Goal: Information Seeking & Learning: Compare options

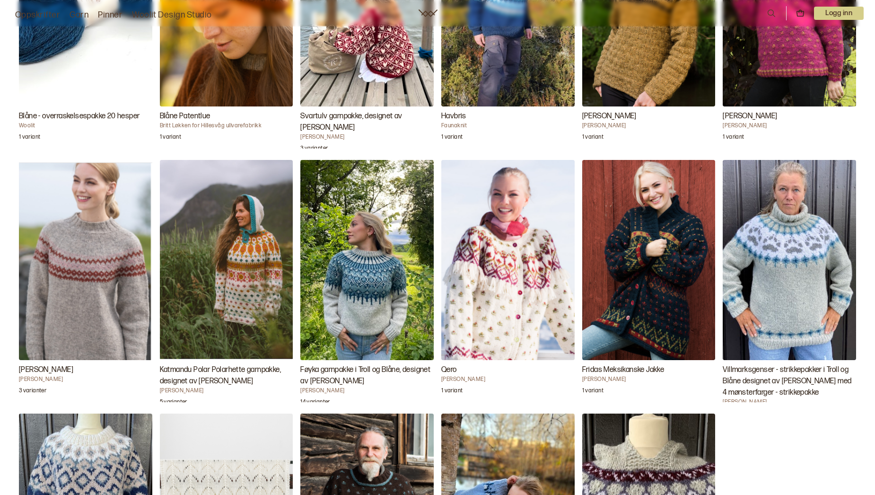
scroll to position [1892, 0]
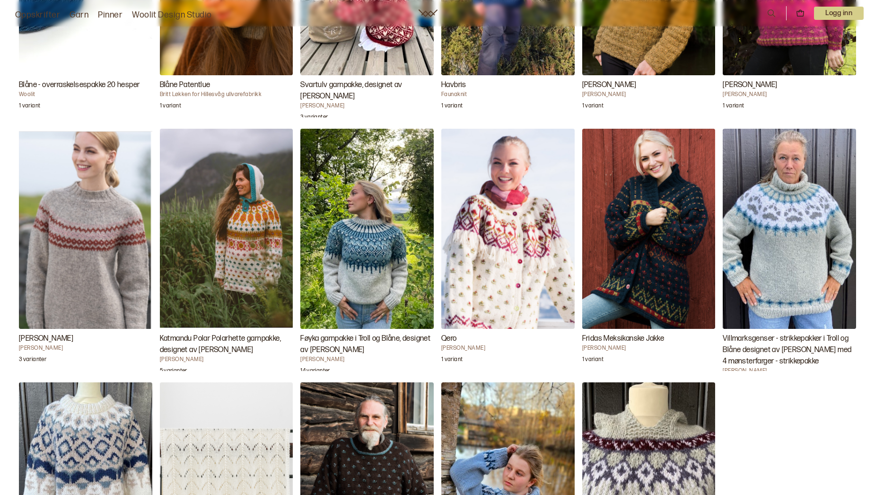
click at [797, 260] on img "Villmarksgenser - strikkepakker i Troll og Blåne designet av Linka Neumann med …" at bounding box center [789, 229] width 133 height 200
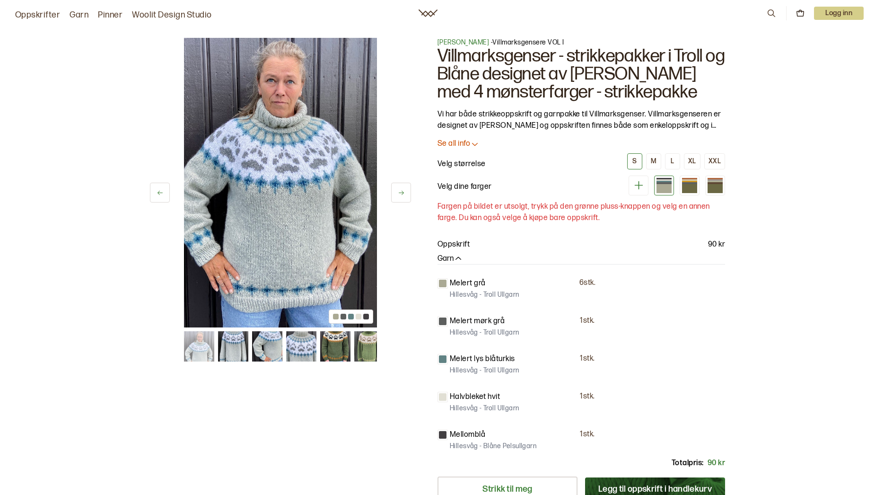
click at [400, 196] on button at bounding box center [401, 193] width 20 height 20
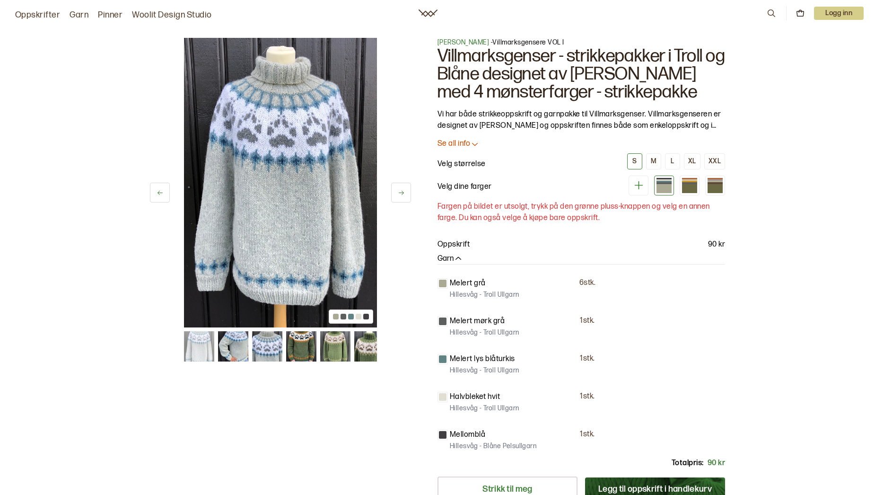
click at [400, 196] on button at bounding box center [401, 193] width 20 height 20
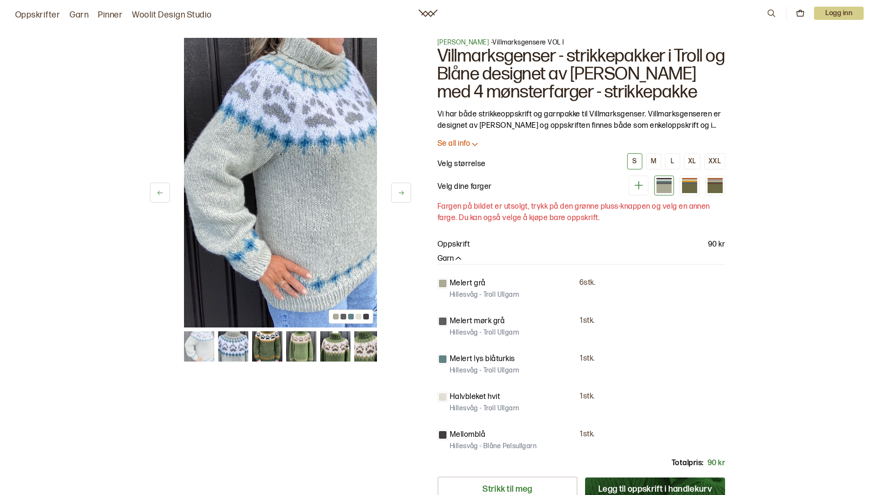
click at [400, 196] on button at bounding box center [401, 193] width 20 height 20
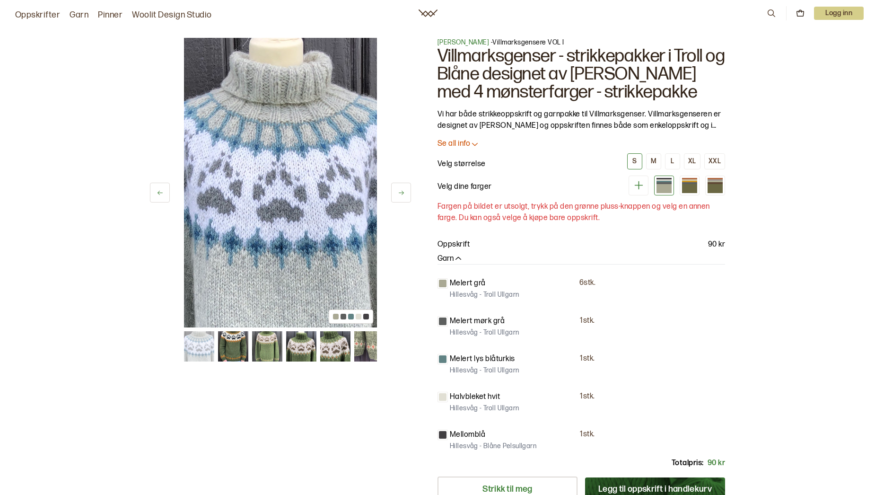
click at [400, 196] on button at bounding box center [401, 193] width 20 height 20
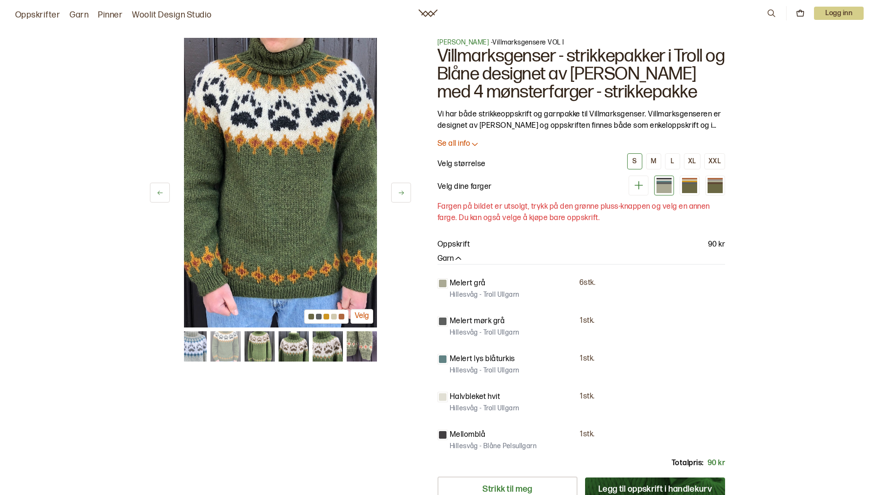
click at [400, 196] on button at bounding box center [401, 193] width 20 height 20
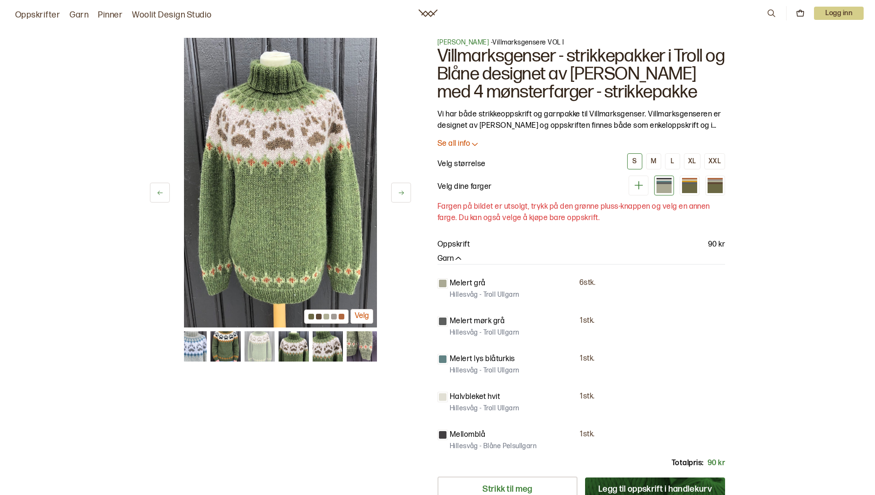
click at [400, 196] on button at bounding box center [401, 193] width 20 height 20
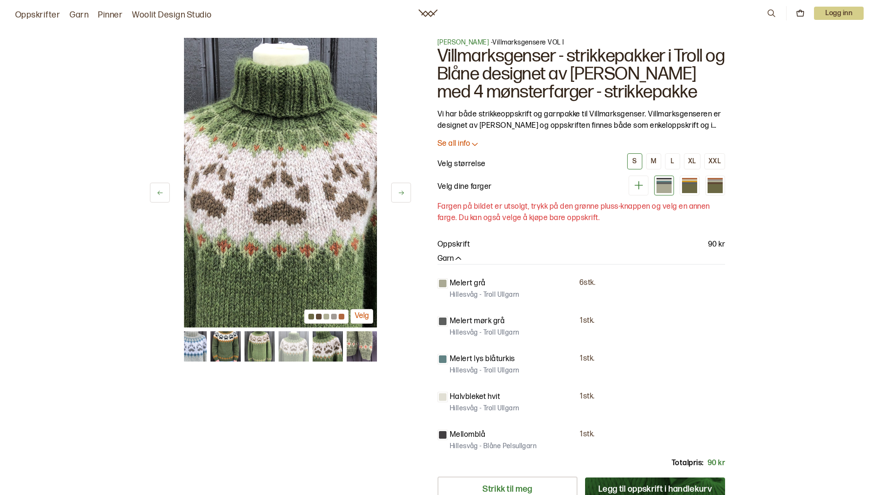
click at [400, 196] on button at bounding box center [401, 193] width 20 height 20
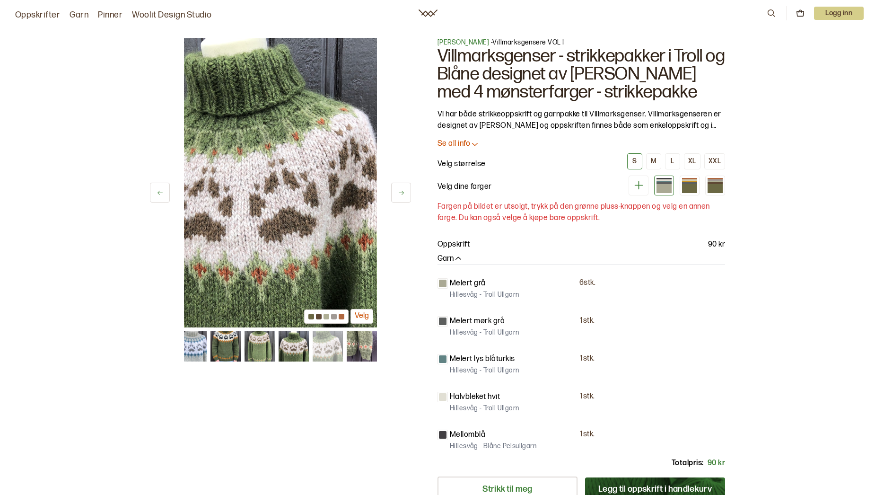
click at [400, 196] on button at bounding box center [401, 193] width 20 height 20
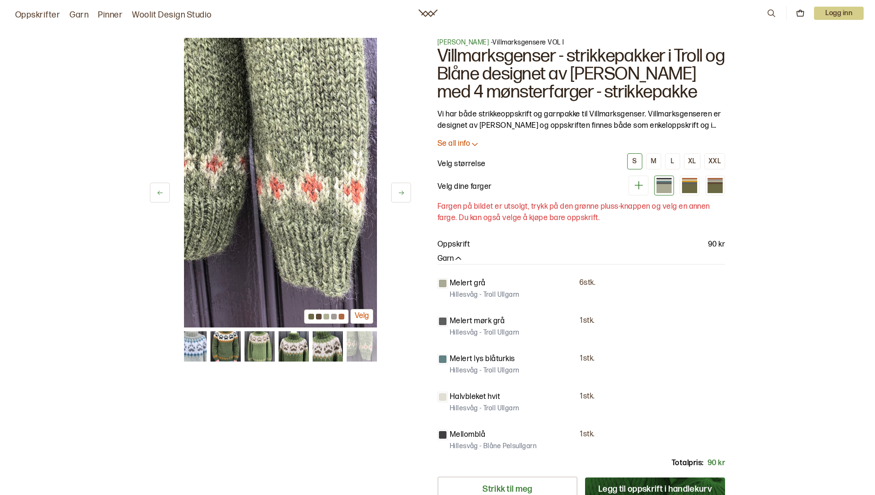
click at [400, 196] on button at bounding box center [401, 193] width 20 height 20
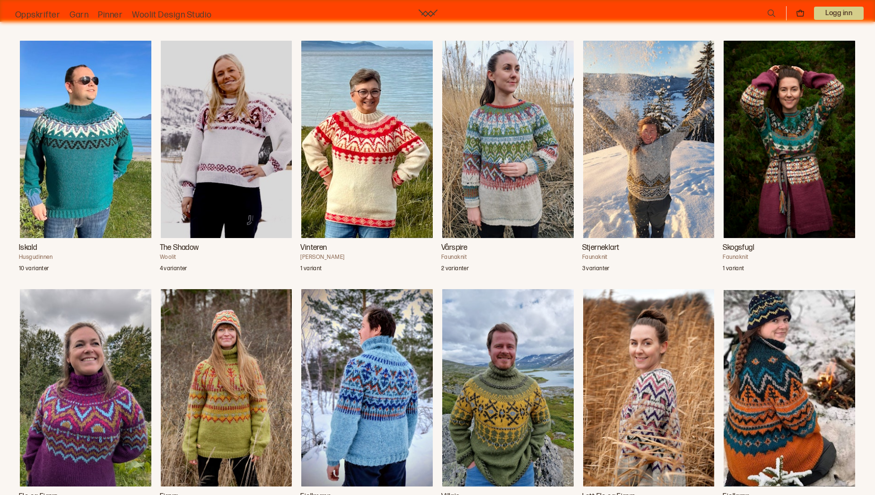
scroll to position [804, 0]
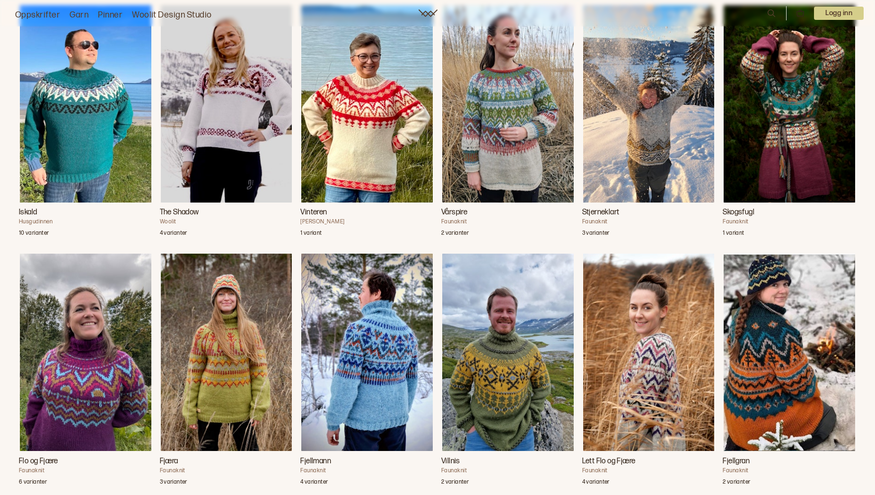
click at [702, 120] on img "Stjerneklart" at bounding box center [649, 103] width 132 height 197
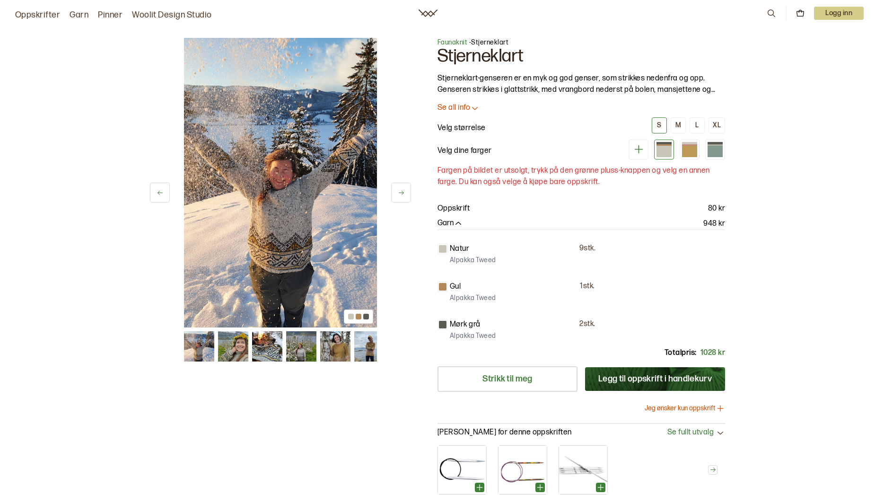
click at [407, 193] on button at bounding box center [401, 193] width 20 height 20
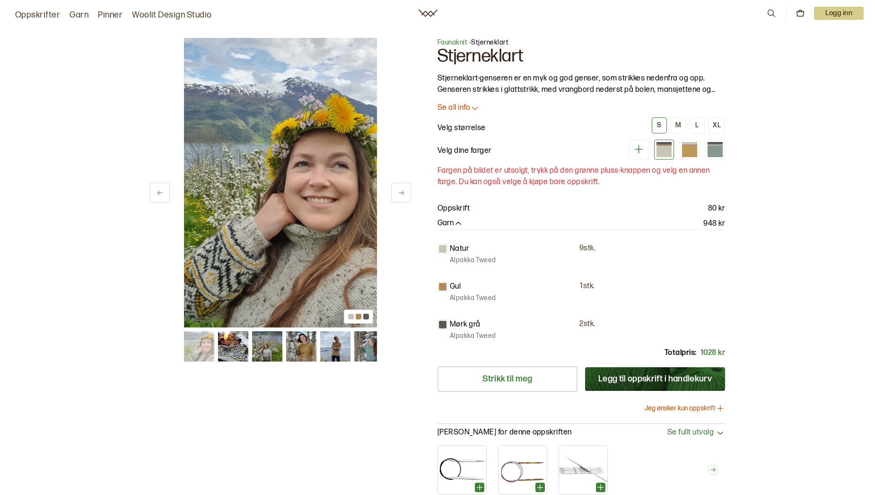
click at [406, 193] on button at bounding box center [401, 193] width 20 height 20
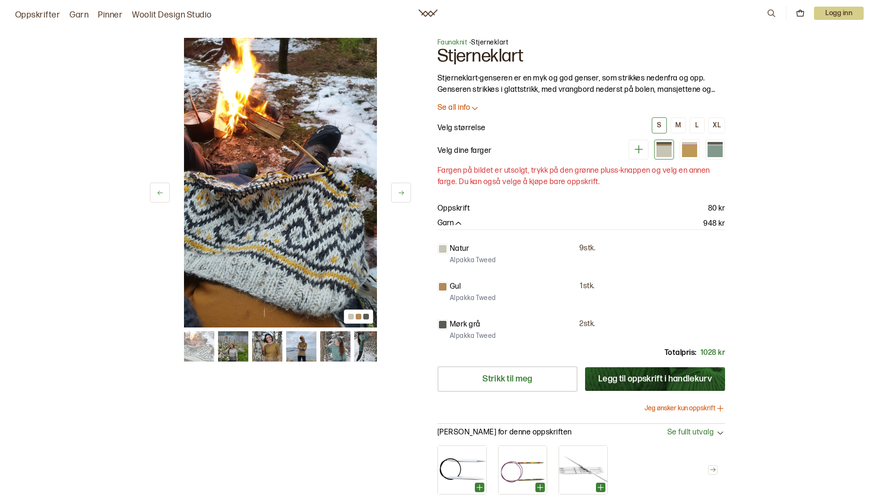
click at [406, 193] on button at bounding box center [401, 193] width 20 height 20
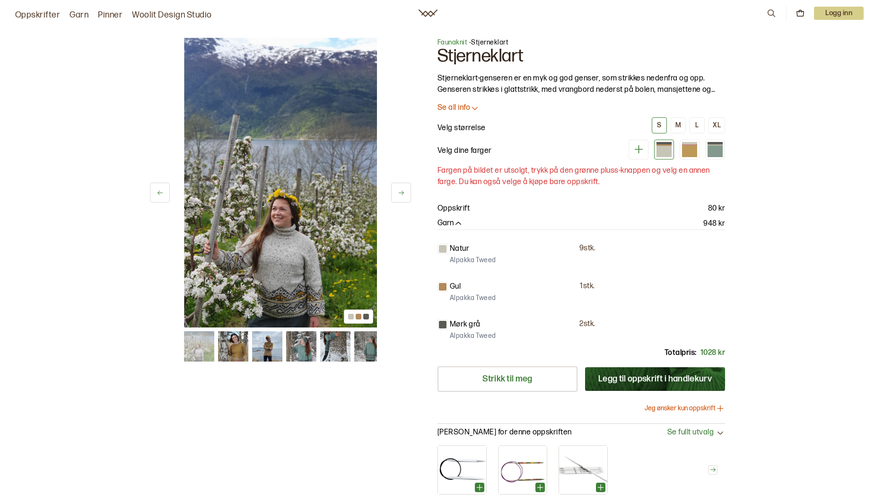
click at [406, 193] on button at bounding box center [401, 193] width 20 height 20
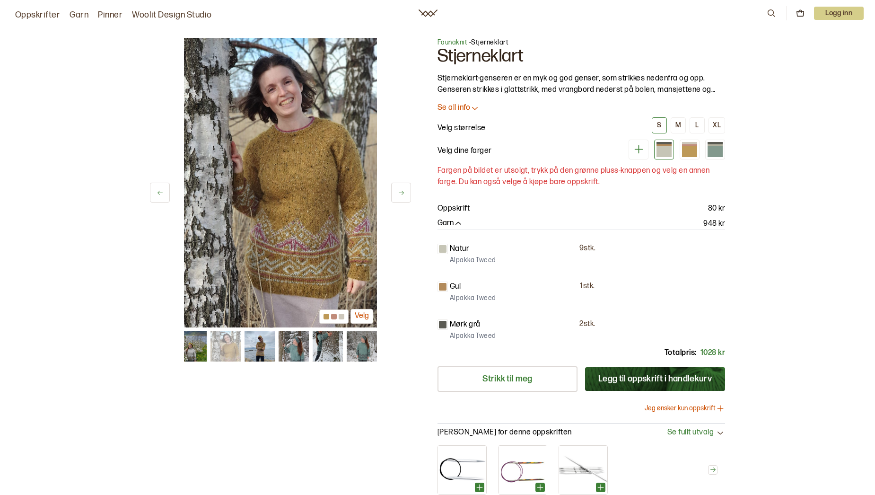
click at [406, 193] on button at bounding box center [401, 193] width 20 height 20
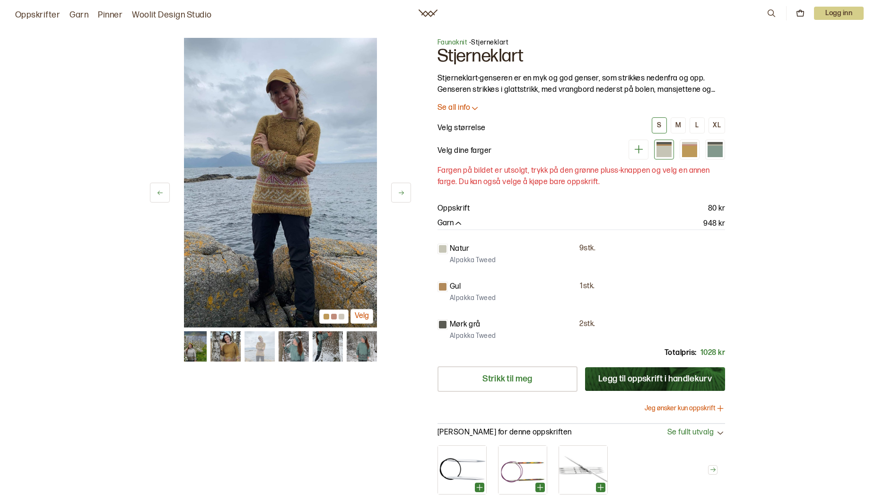
click at [406, 193] on button at bounding box center [401, 193] width 20 height 20
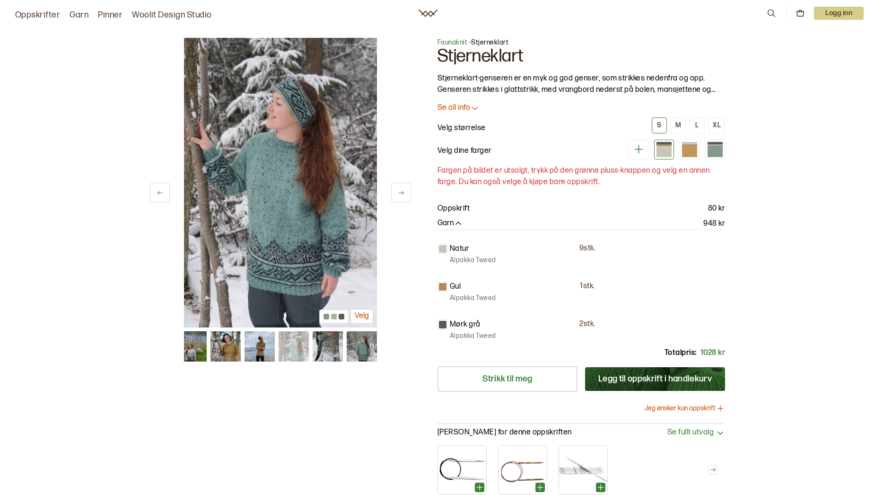
click at [406, 193] on button at bounding box center [401, 193] width 20 height 20
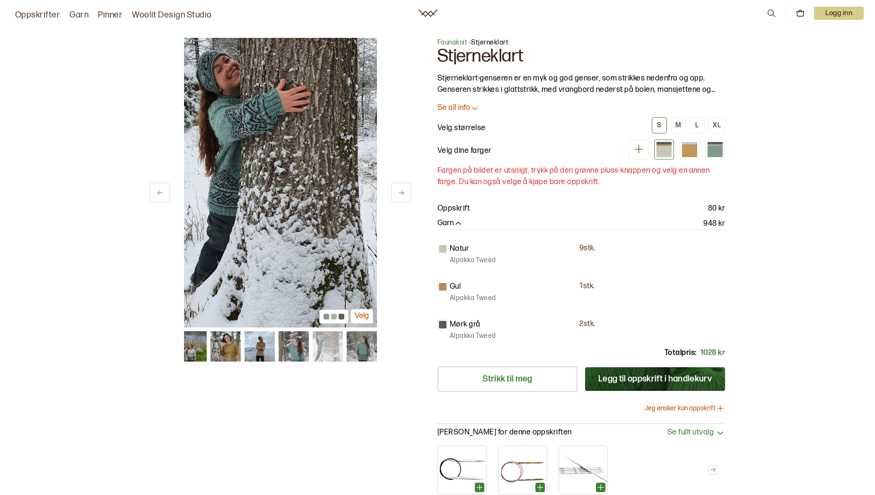
click at [406, 193] on button at bounding box center [401, 193] width 20 height 20
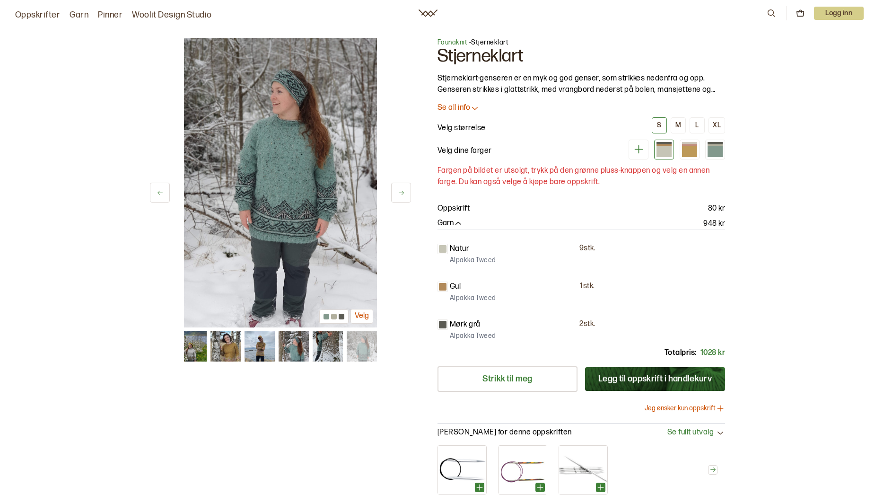
click at [406, 193] on button at bounding box center [401, 193] width 20 height 20
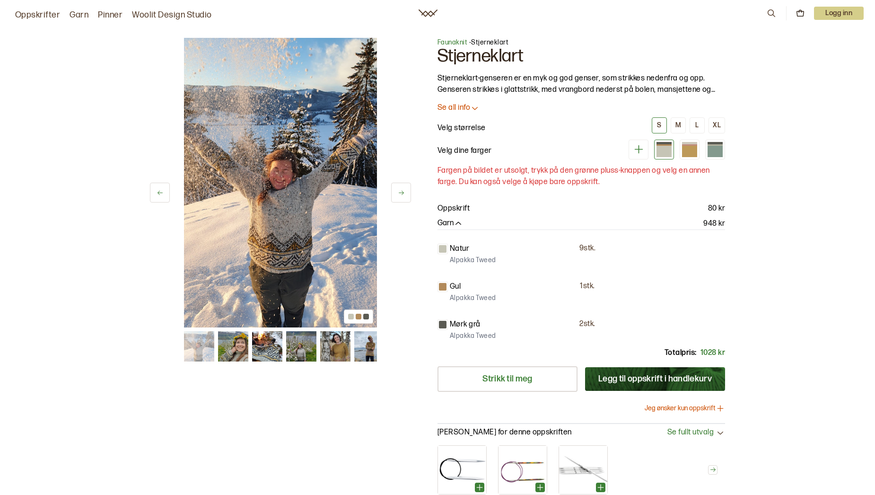
click at [400, 189] on icon at bounding box center [401, 192] width 7 height 7
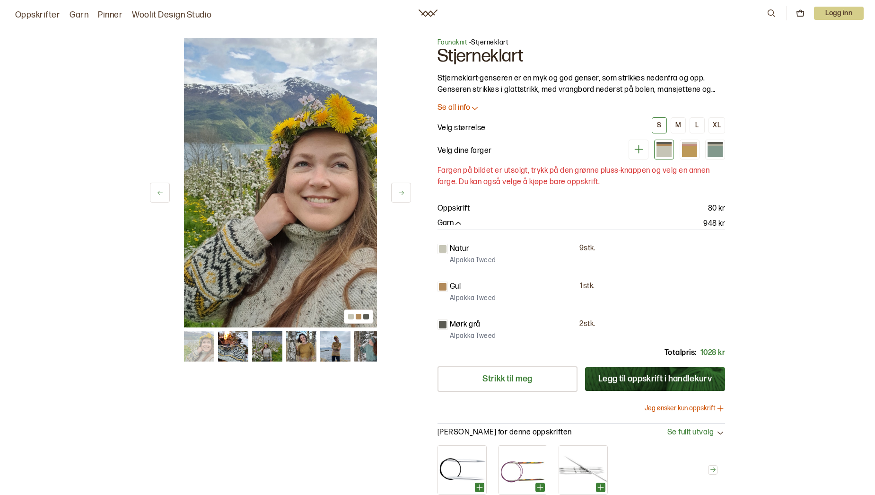
click at [400, 189] on icon at bounding box center [401, 192] width 7 height 7
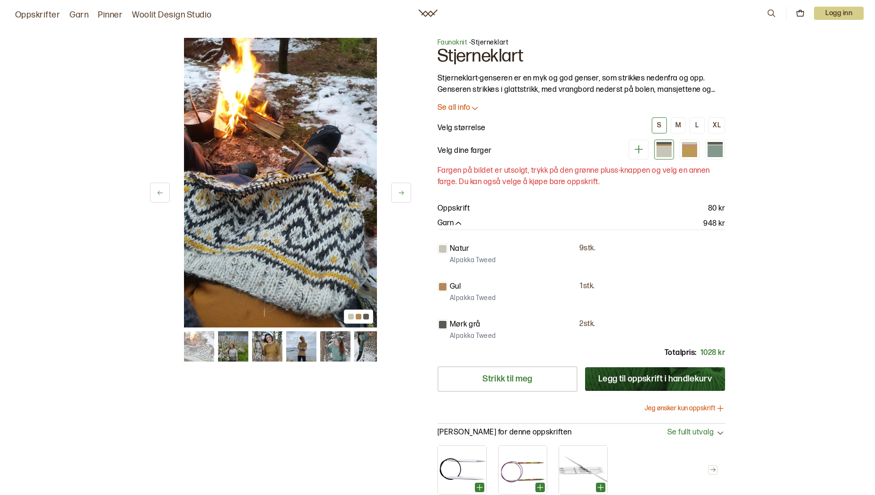
click at [400, 189] on icon at bounding box center [401, 192] width 7 height 7
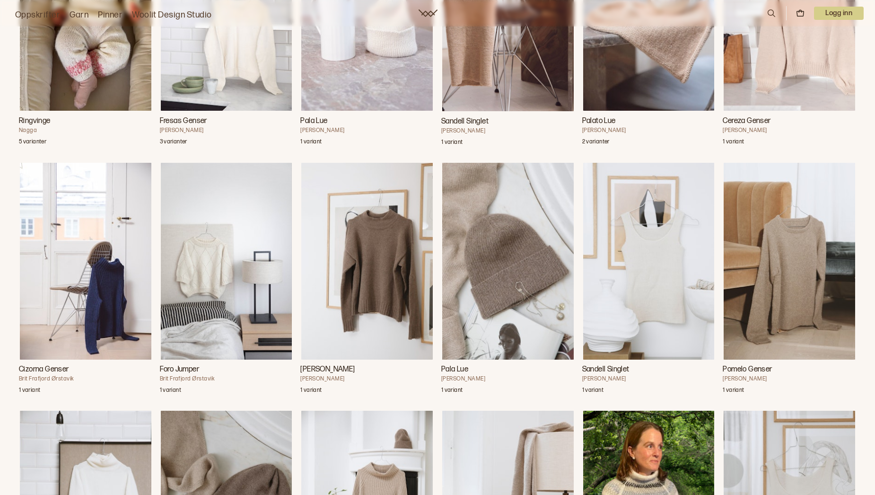
scroll to position [7632, 0]
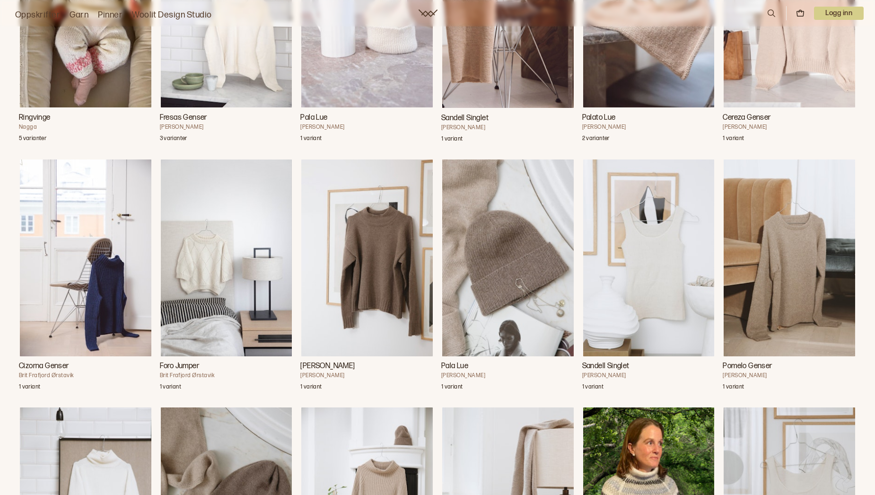
click at [665, 108] on img "Palato Lue" at bounding box center [649, 9] width 132 height 197
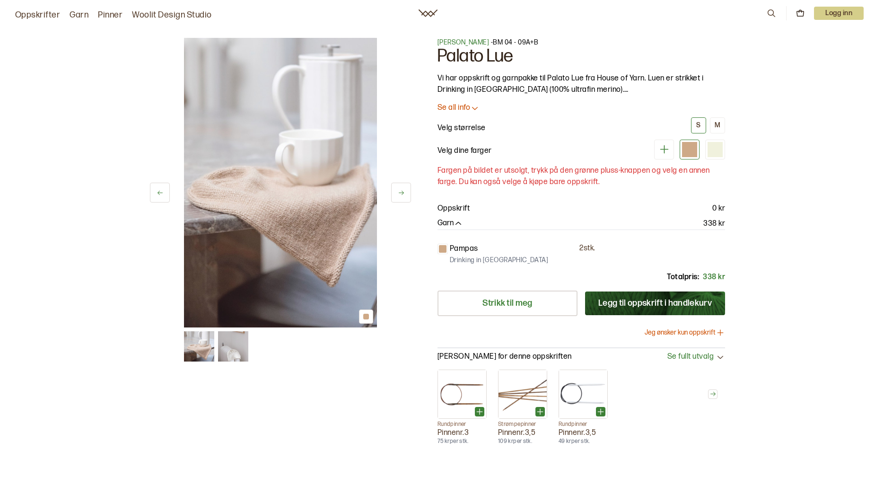
click at [392, 195] on button at bounding box center [401, 193] width 20 height 20
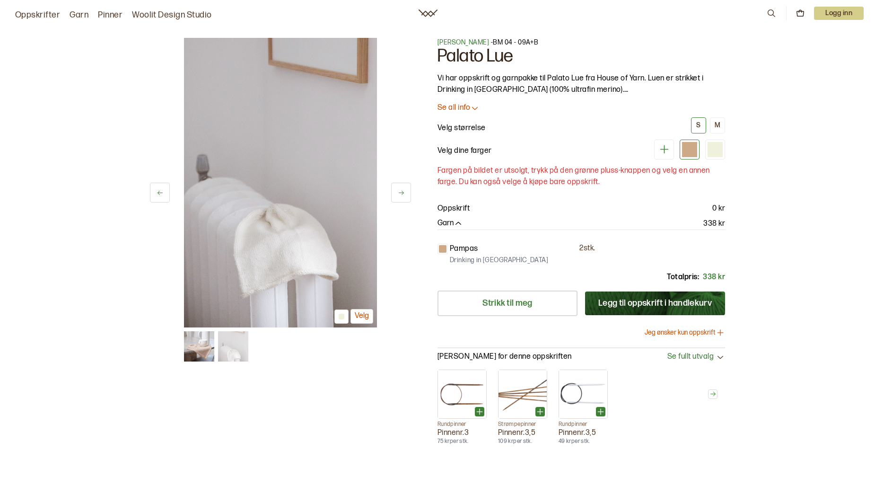
click at [392, 195] on button at bounding box center [401, 193] width 20 height 20
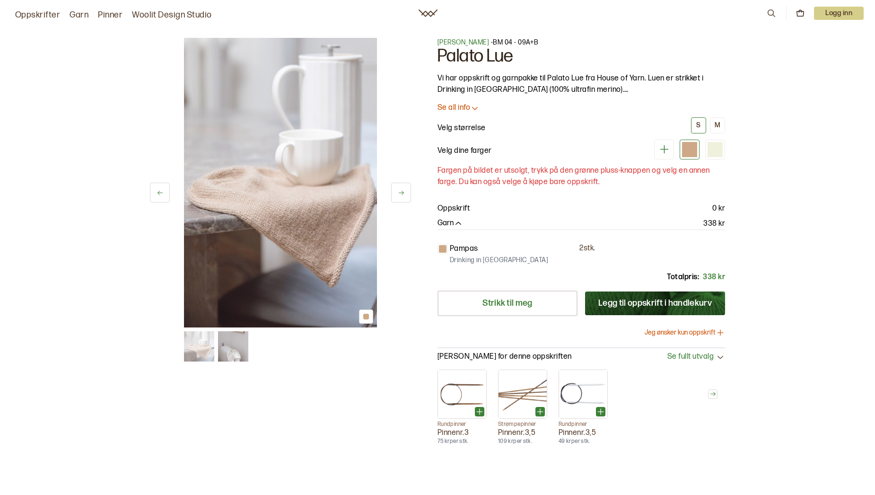
click at [392, 195] on button at bounding box center [401, 193] width 20 height 20
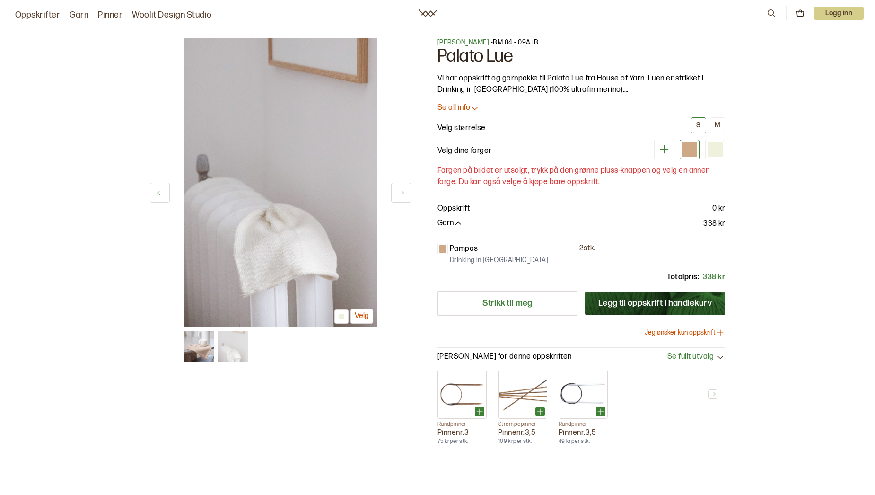
click at [475, 108] on icon at bounding box center [474, 107] width 9 height 9
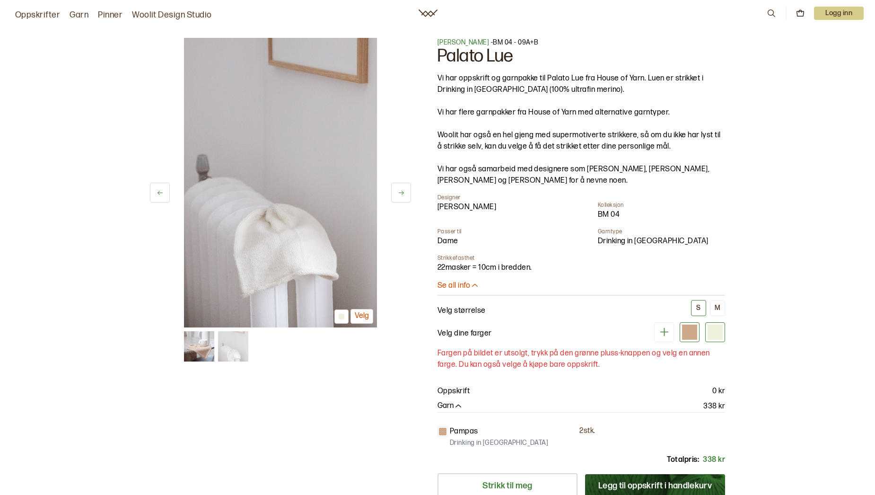
click at [716, 331] on div at bounding box center [715, 332] width 15 height 15
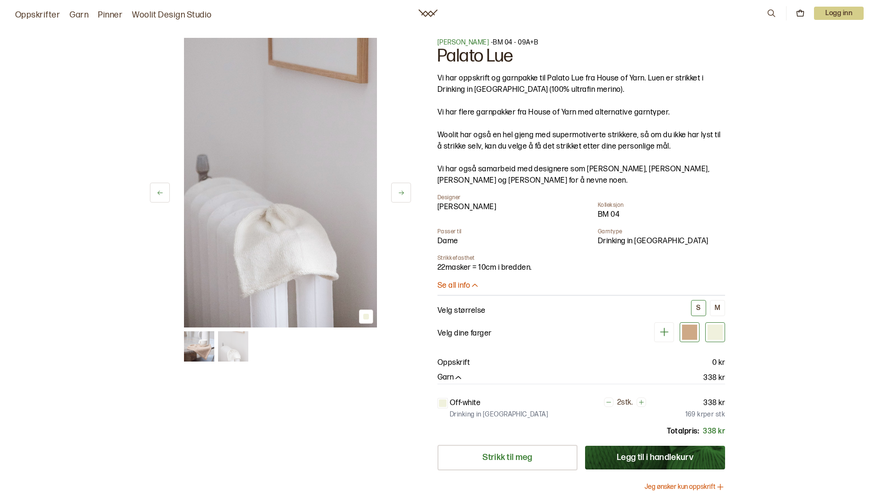
click at [689, 336] on div at bounding box center [689, 332] width 15 height 15
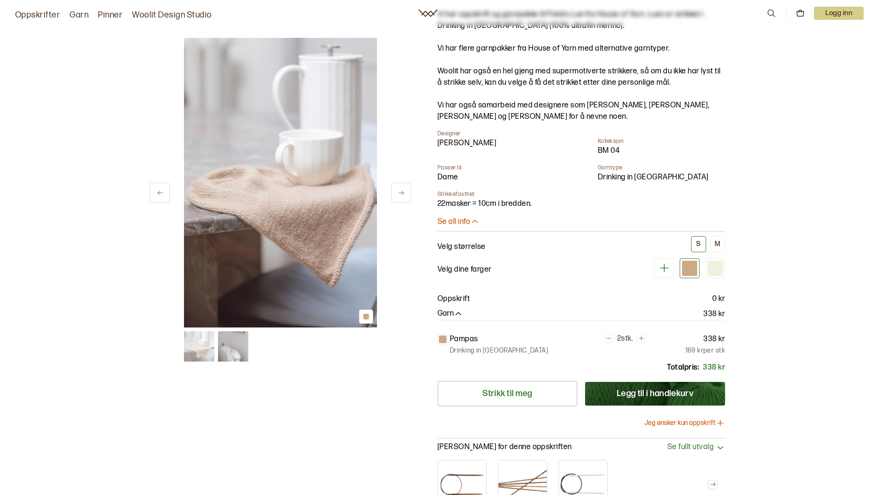
scroll to position [47, 0]
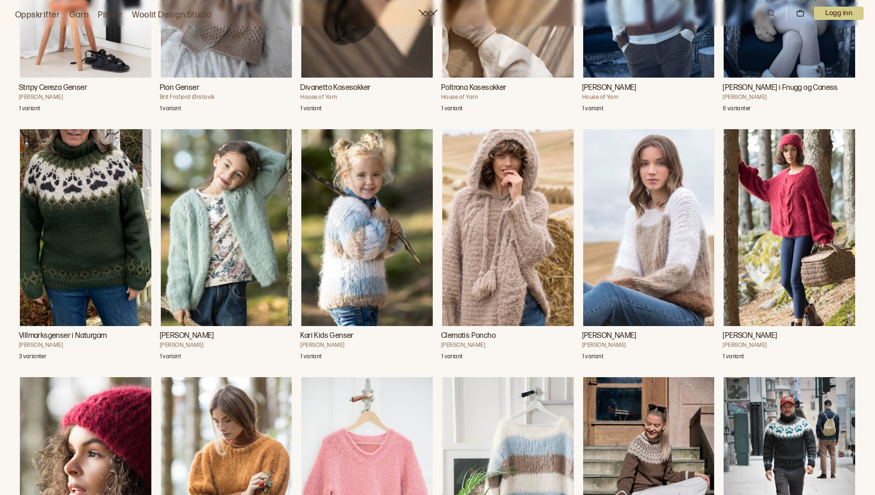
scroll to position [8837, 0]
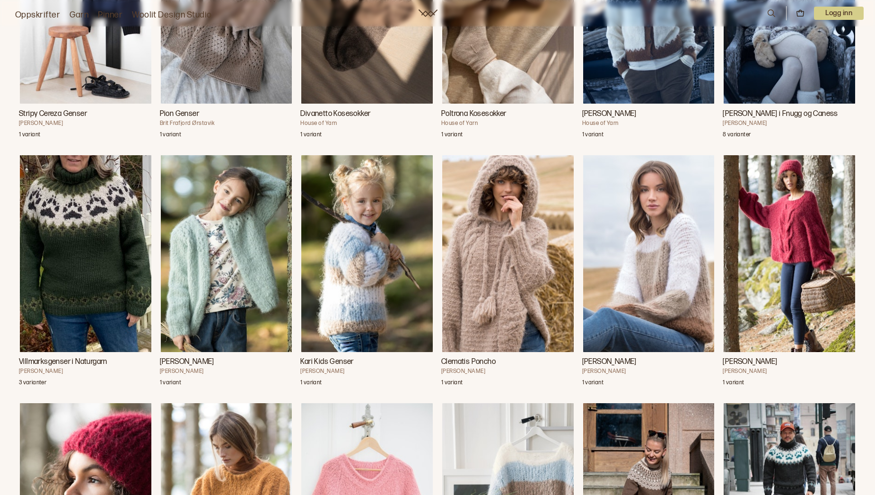
click at [119, 281] on img "Villmarksgenser i Naturgarn" at bounding box center [86, 253] width 132 height 197
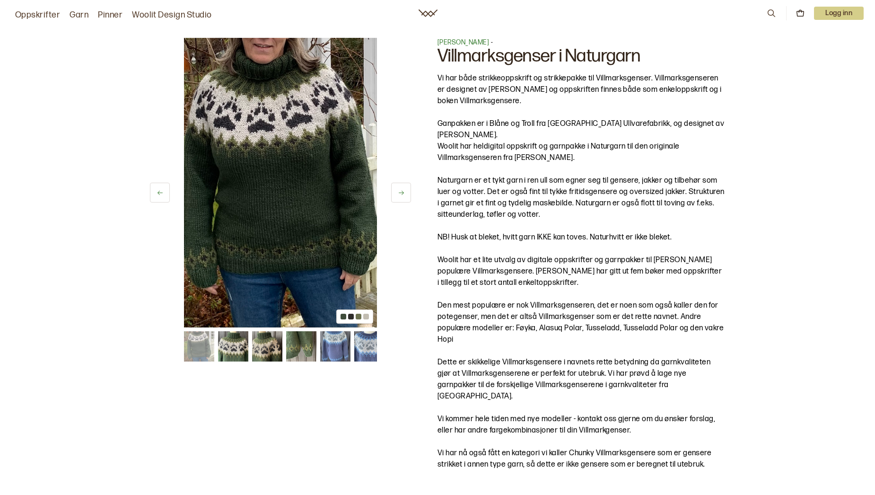
click at [402, 197] on button at bounding box center [401, 193] width 20 height 20
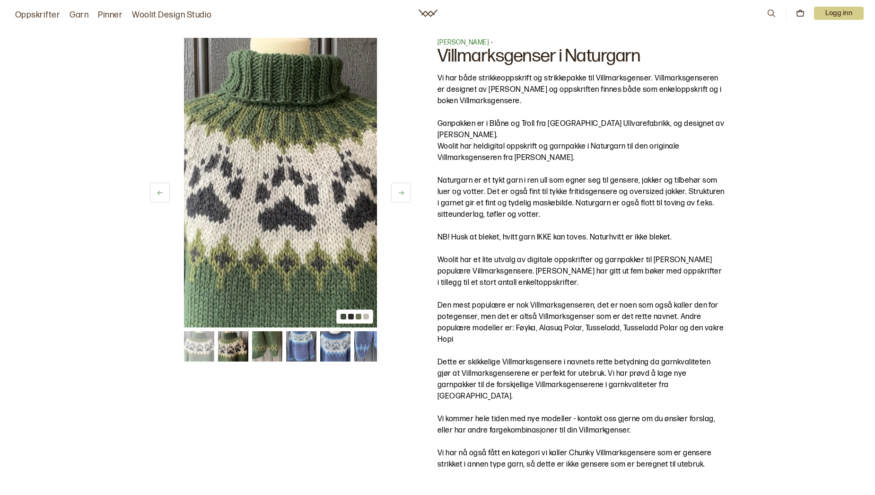
click at [402, 197] on button at bounding box center [401, 193] width 20 height 20
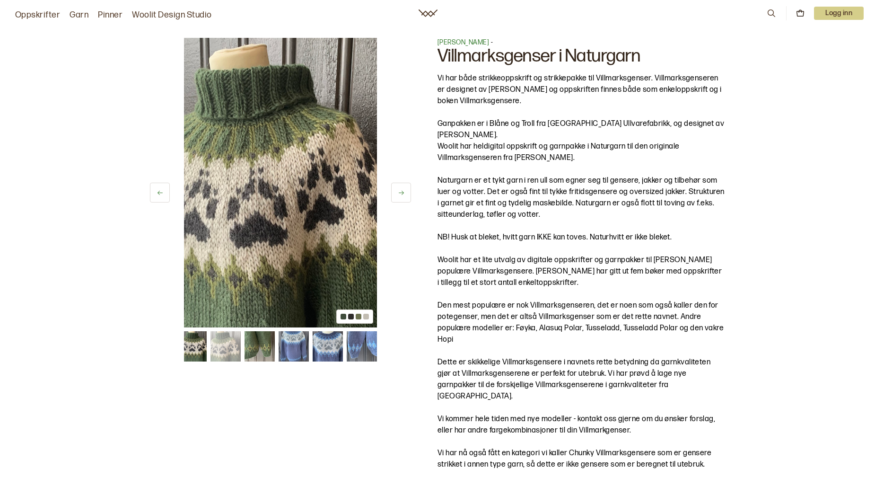
click at [402, 197] on button at bounding box center [401, 193] width 20 height 20
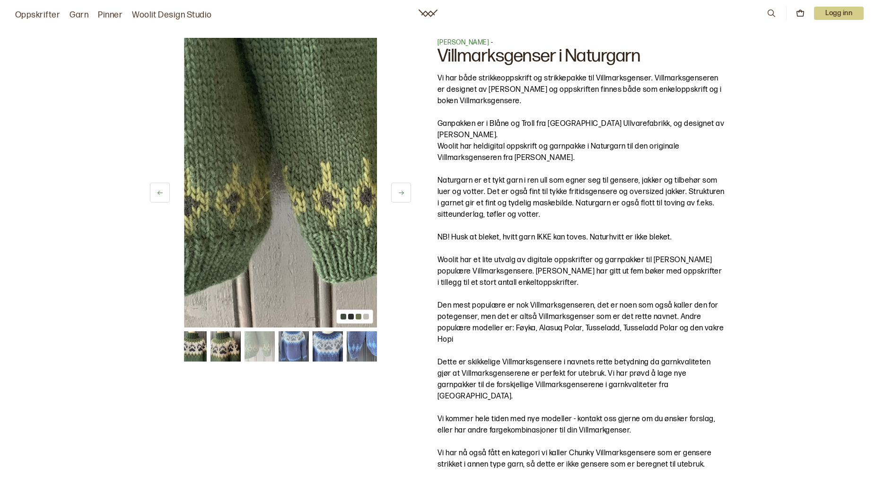
click at [402, 197] on button at bounding box center [401, 193] width 20 height 20
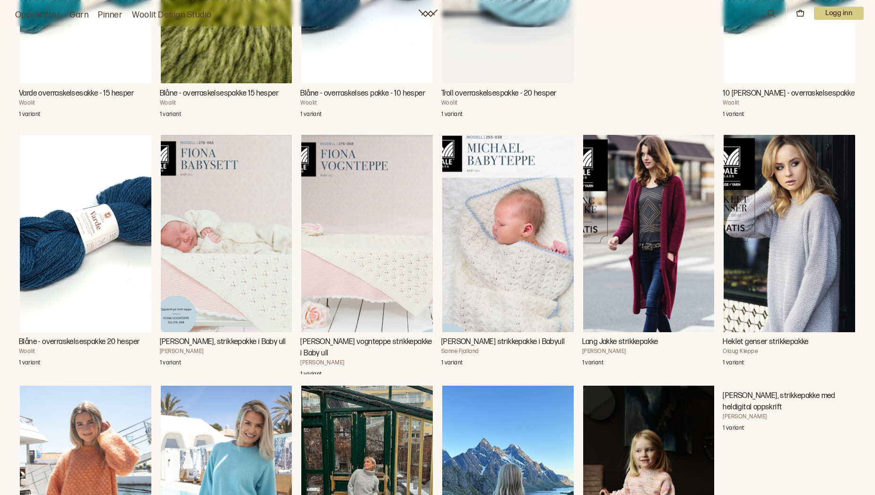
scroll to position [11385, 0]
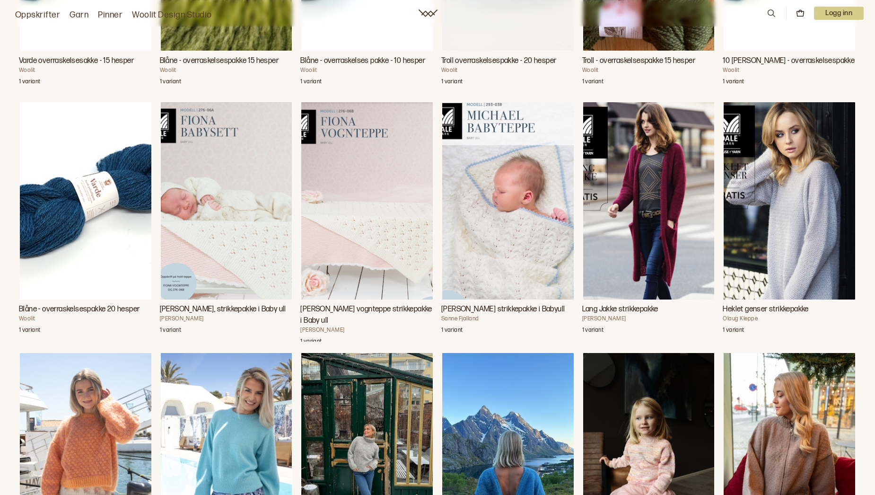
click at [68, 246] on img "Blåne - overraskelsespakke 20 hesper" at bounding box center [86, 200] width 132 height 197
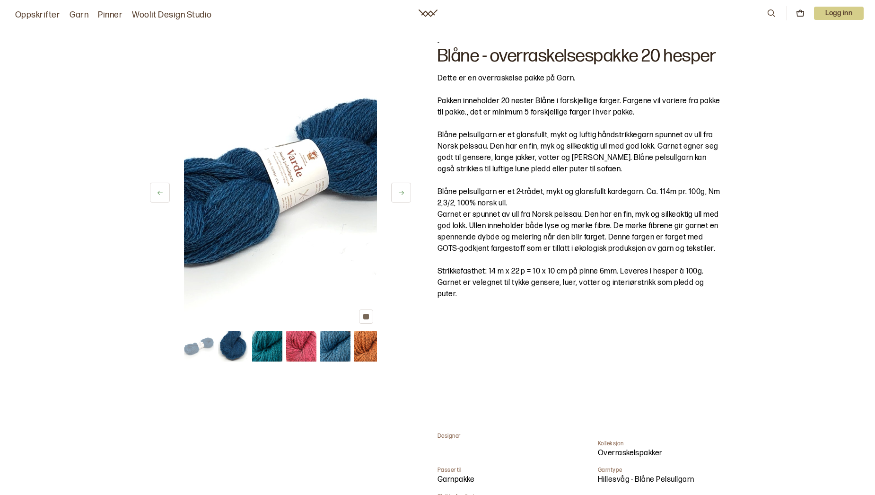
click at [403, 193] on icon at bounding box center [401, 192] width 7 height 7
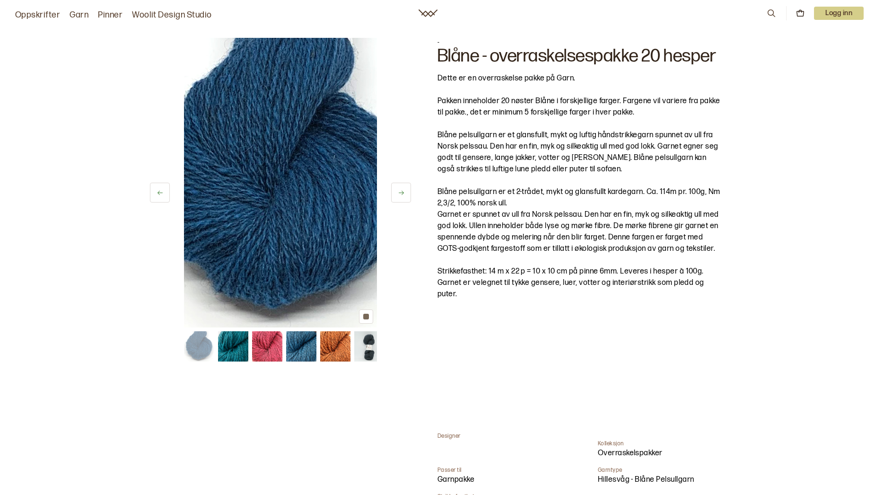
click at [403, 193] on icon at bounding box center [401, 193] width 5 height 4
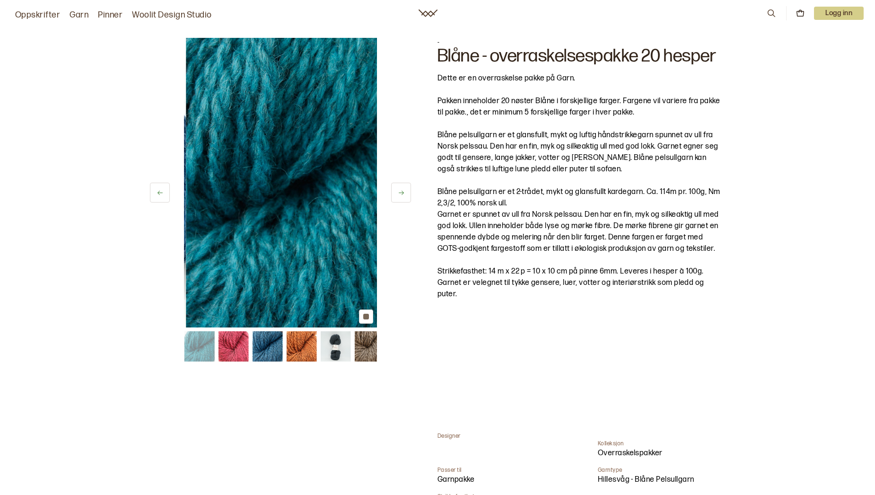
click at [403, 193] on icon at bounding box center [401, 193] width 5 height 4
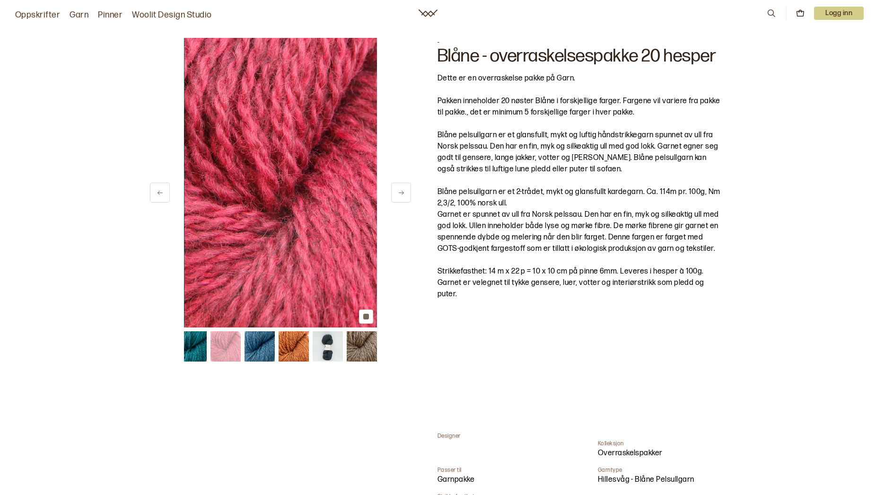
click at [403, 193] on icon at bounding box center [401, 193] width 5 height 4
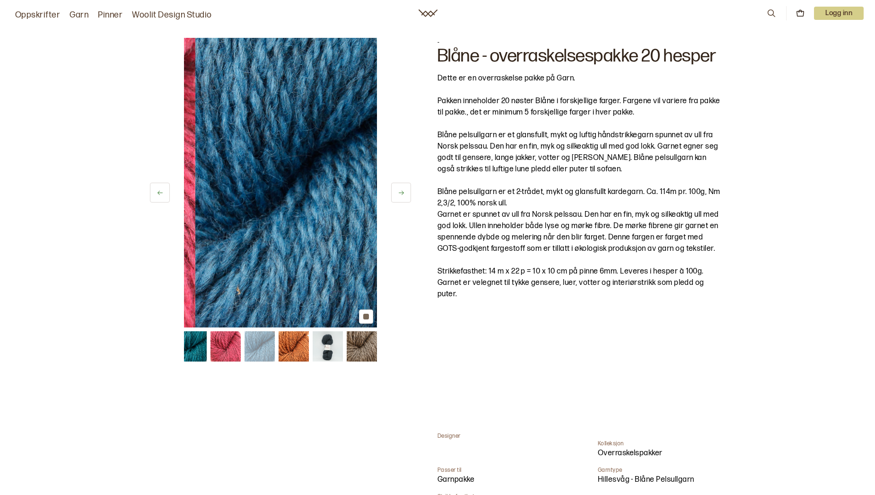
click at [403, 193] on icon at bounding box center [401, 193] width 5 height 4
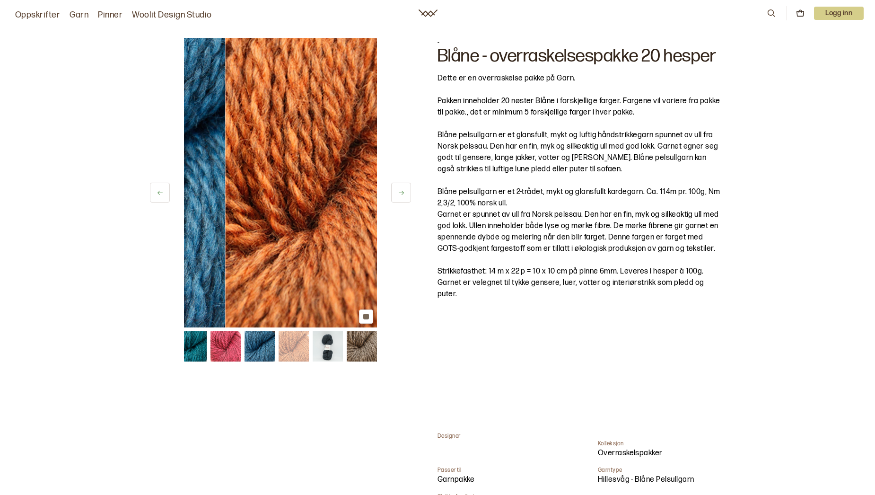
click at [403, 193] on icon at bounding box center [401, 193] width 5 height 4
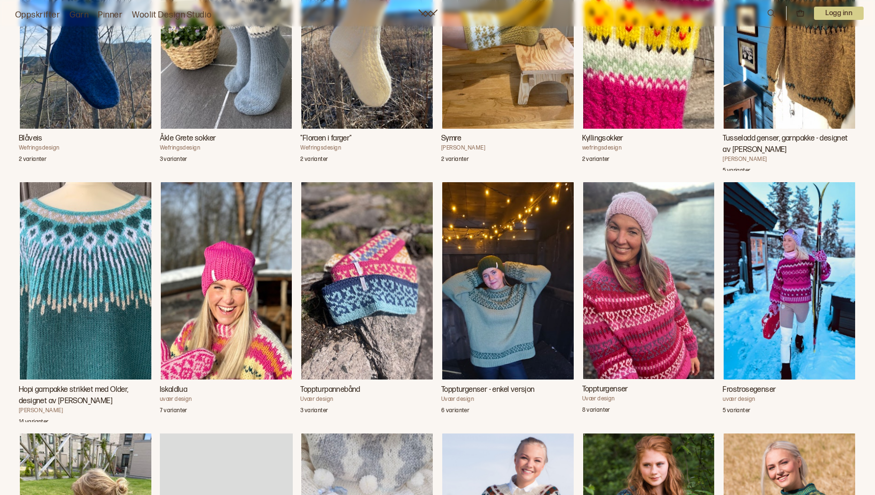
scroll to position [2649, 0]
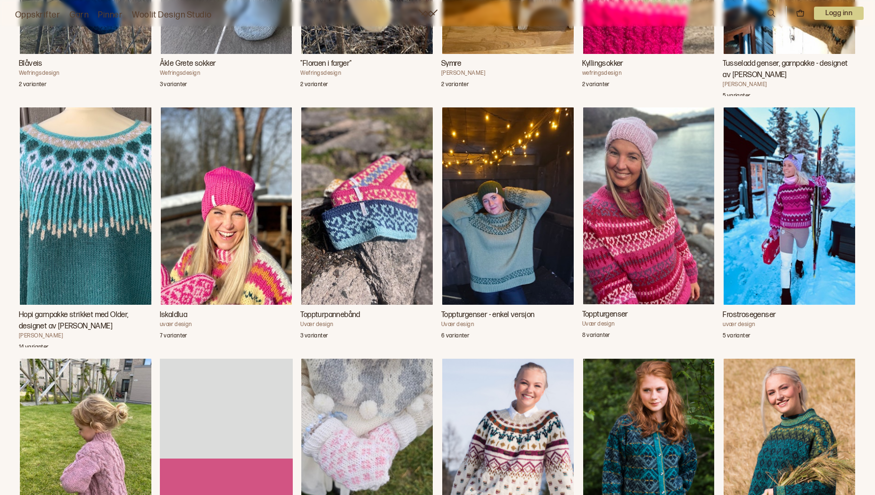
click at [495, 280] on img "Toppturgenser - enkel versjon" at bounding box center [508, 205] width 132 height 197
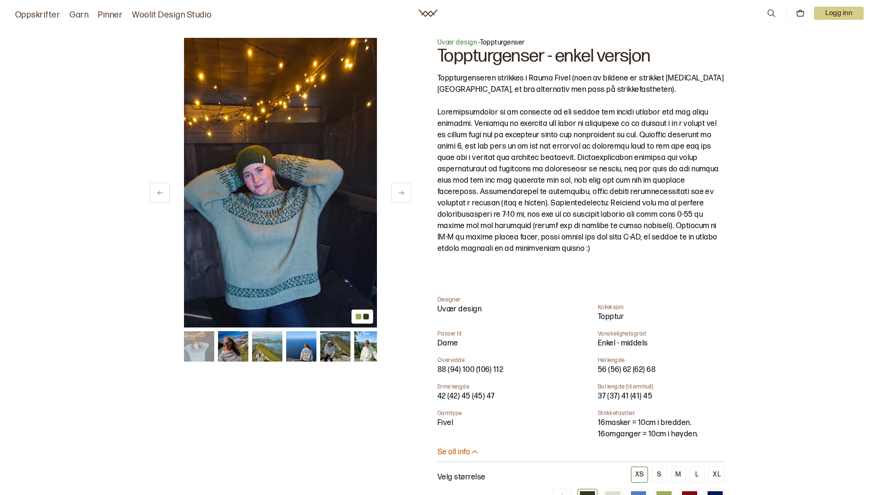
click at [398, 195] on icon at bounding box center [401, 192] width 7 height 7
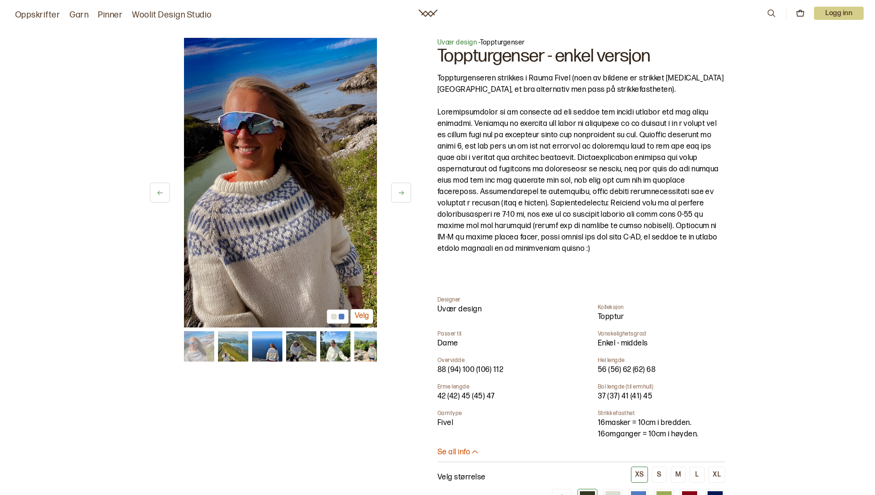
click at [398, 195] on icon at bounding box center [401, 192] width 7 height 7
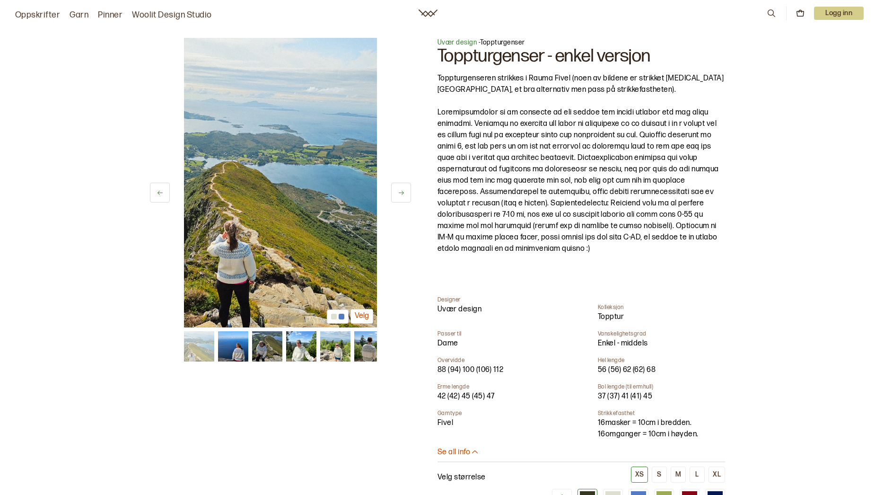
click at [398, 193] on icon at bounding box center [401, 192] width 7 height 7
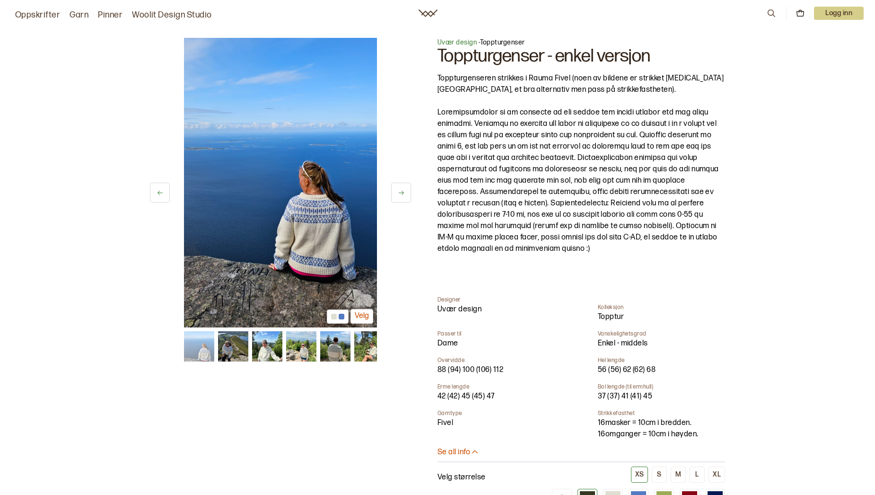
click at [396, 192] on button at bounding box center [401, 193] width 20 height 20
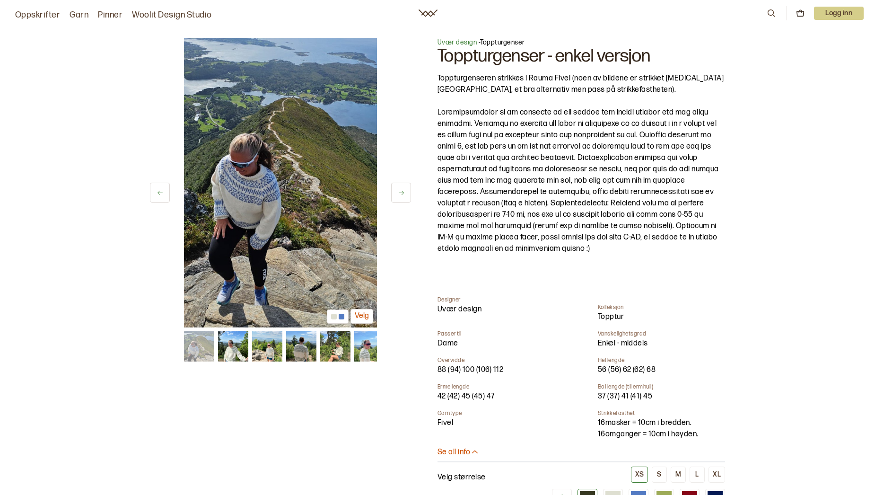
click at [396, 192] on button at bounding box center [401, 193] width 20 height 20
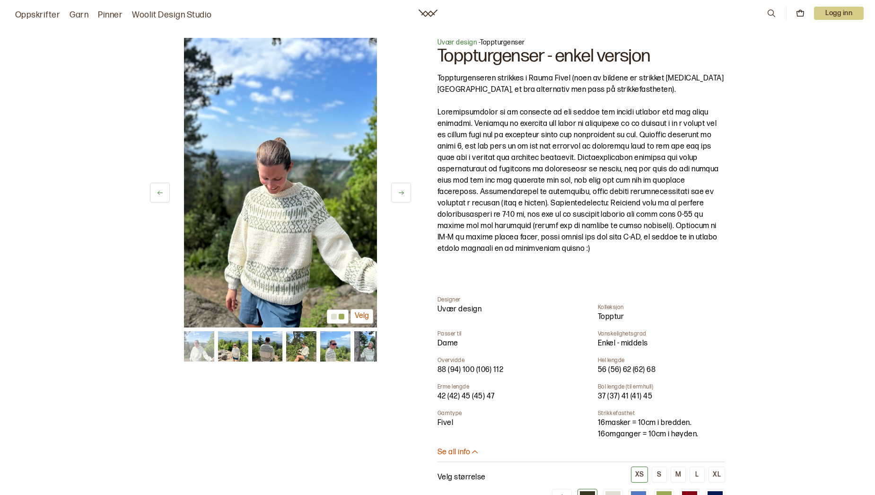
click at [396, 191] on button at bounding box center [401, 193] width 20 height 20
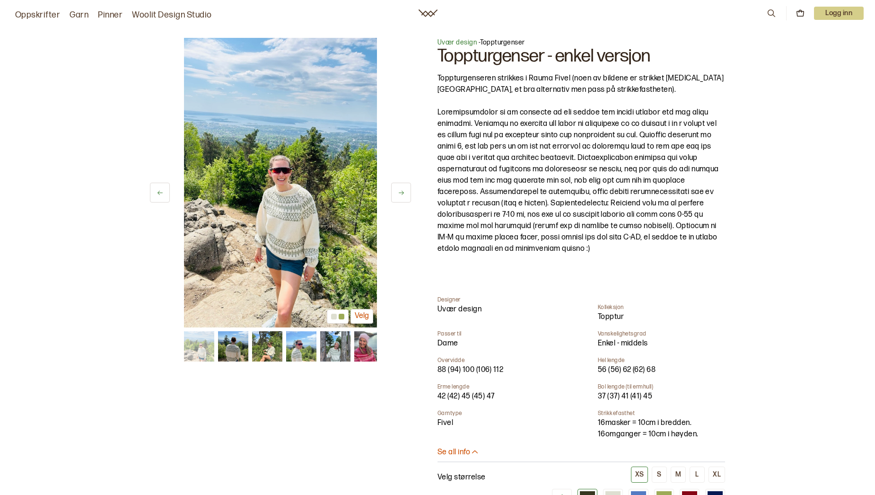
click at [396, 191] on button at bounding box center [401, 193] width 20 height 20
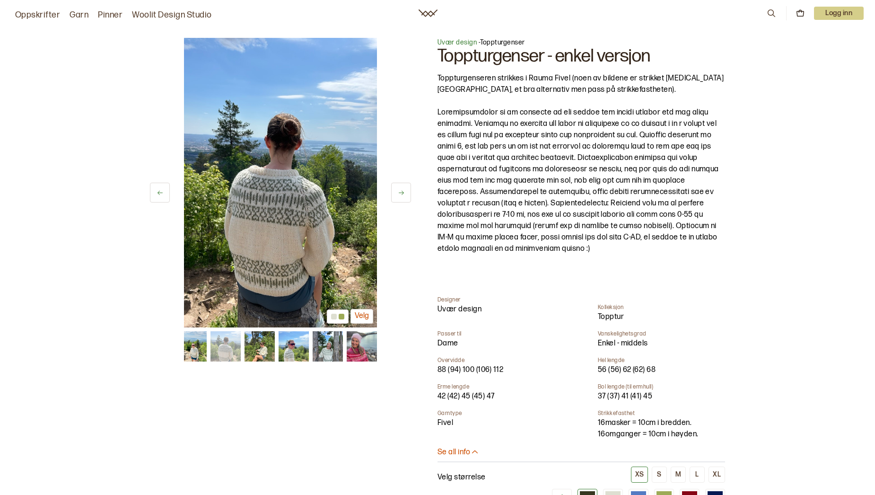
click at [396, 191] on button at bounding box center [401, 193] width 20 height 20
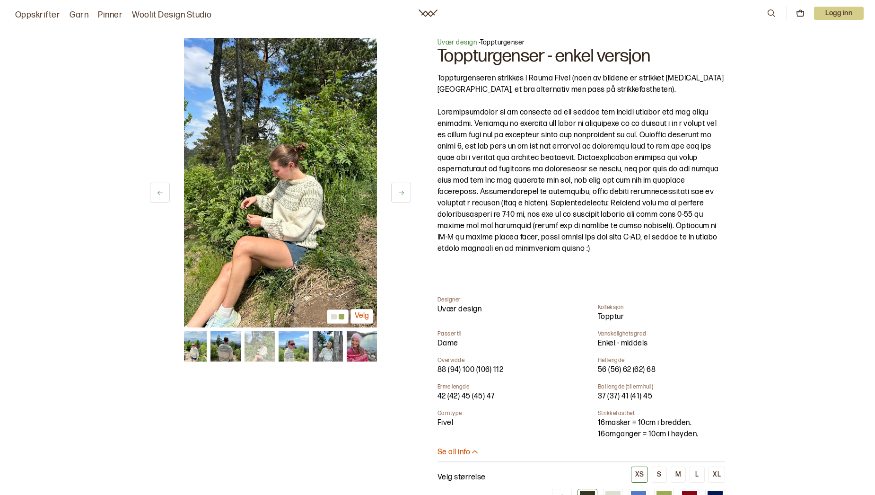
click at [395, 190] on button at bounding box center [401, 193] width 20 height 20
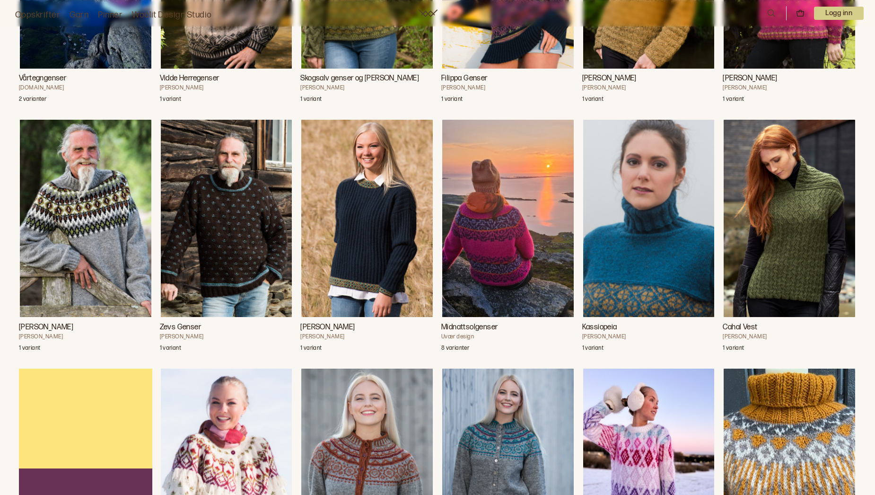
scroll to position [3675, 0]
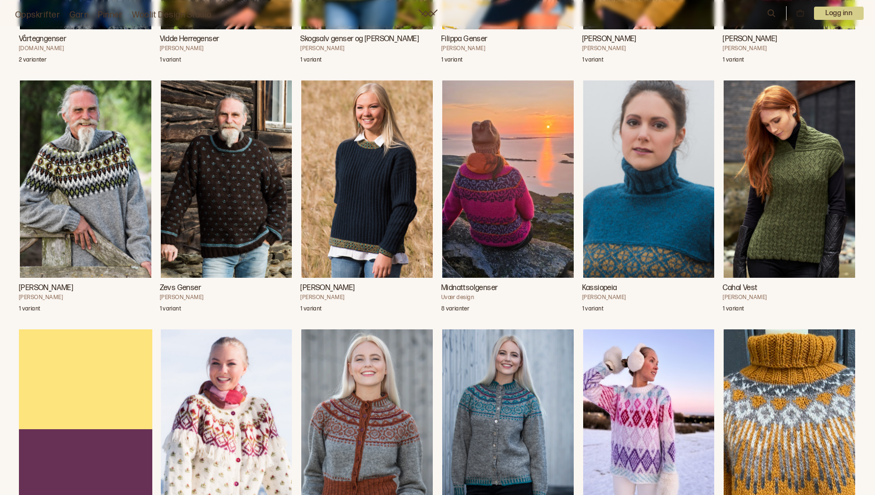
click at [126, 222] on img "Oscar Genser" at bounding box center [86, 178] width 132 height 197
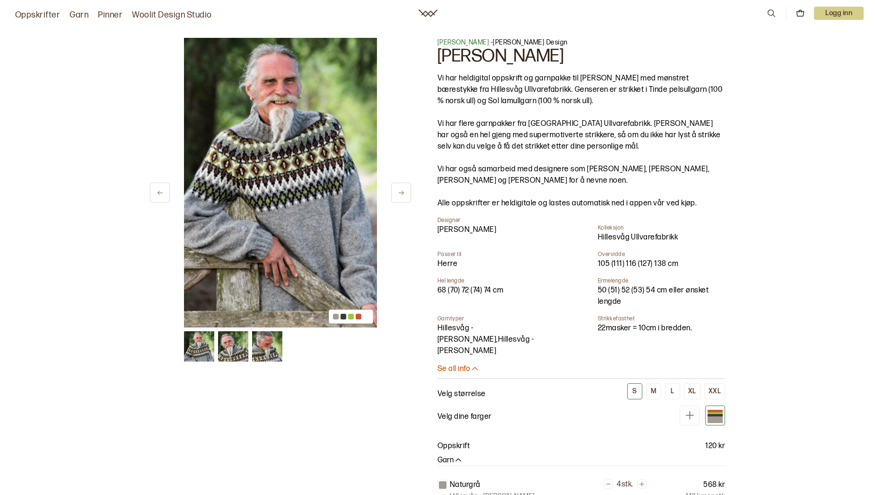
click at [398, 192] on icon at bounding box center [401, 192] width 7 height 7
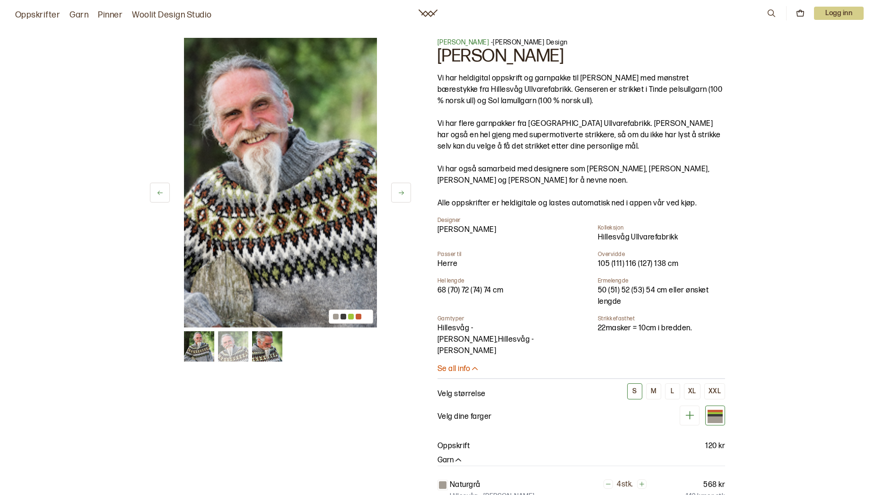
click at [398, 192] on icon at bounding box center [401, 192] width 7 height 7
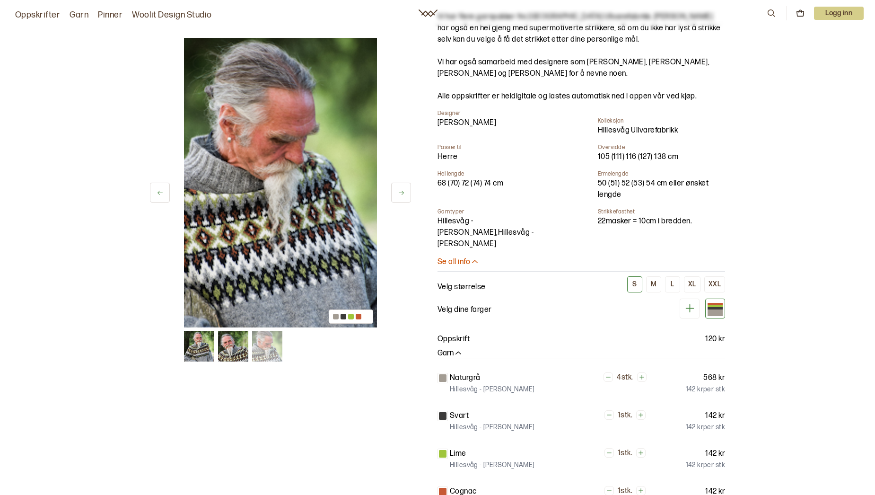
scroll to position [189, 0]
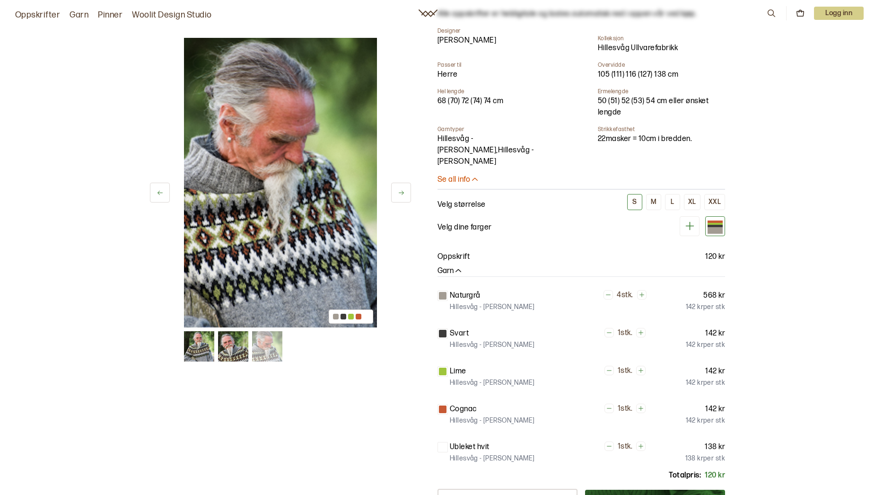
scroll to position [3679, 0]
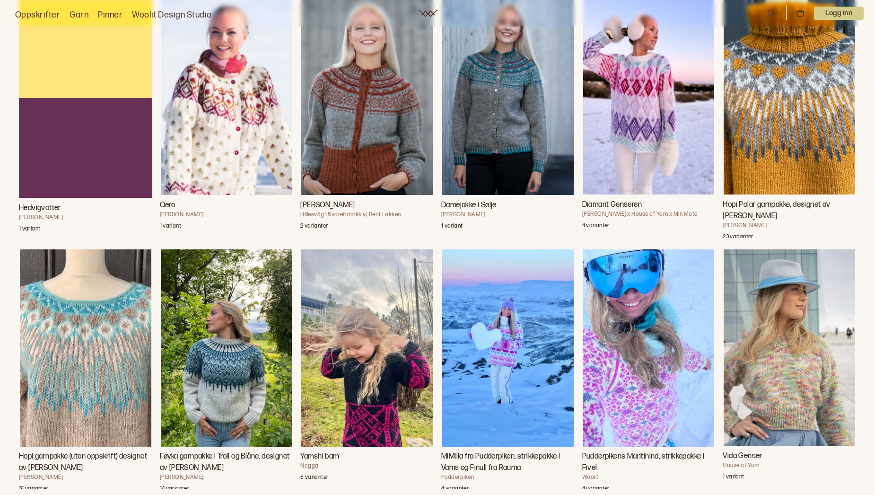
scroll to position [4057, 0]
